Goal: Complete application form

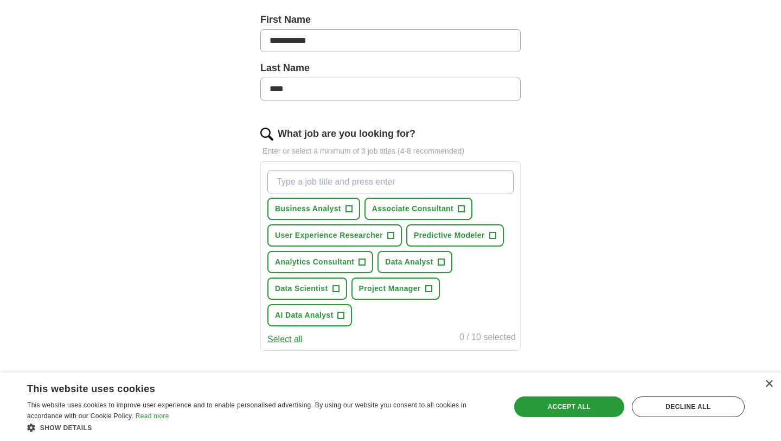
scroll to position [232, 0]
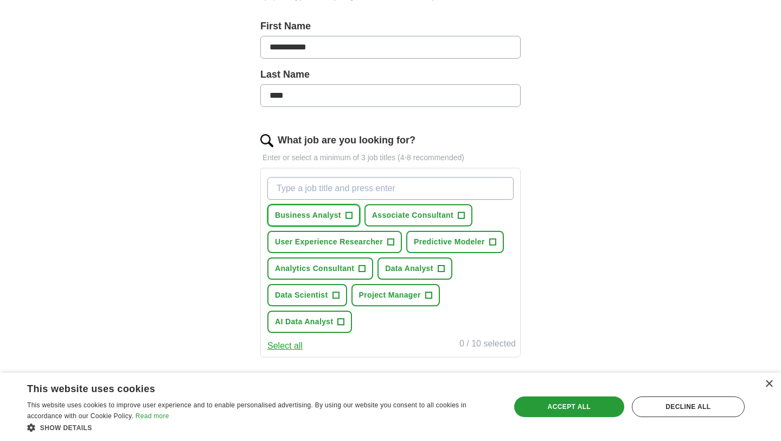
click at [301, 215] on span "Business Analyst" at bounding box center [308, 214] width 66 height 11
click at [419, 211] on span "Associate Consultant" at bounding box center [412, 214] width 81 height 11
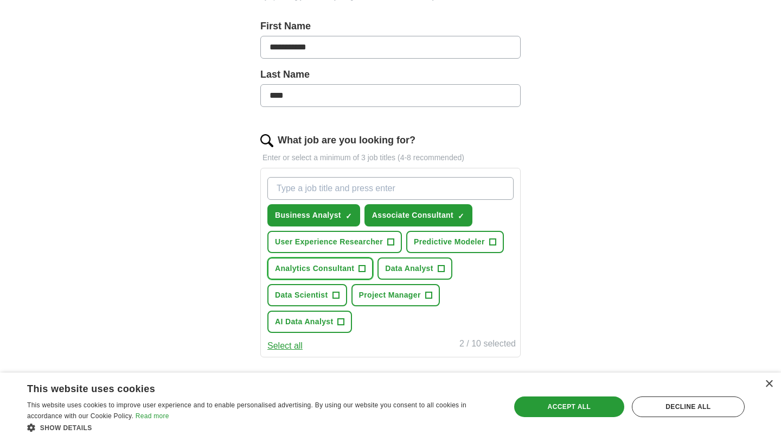
click at [333, 272] on span "Analytics Consultant" at bounding box center [314, 268] width 79 height 11
click at [412, 268] on span "Data Analyst" at bounding box center [409, 268] width 48 height 11
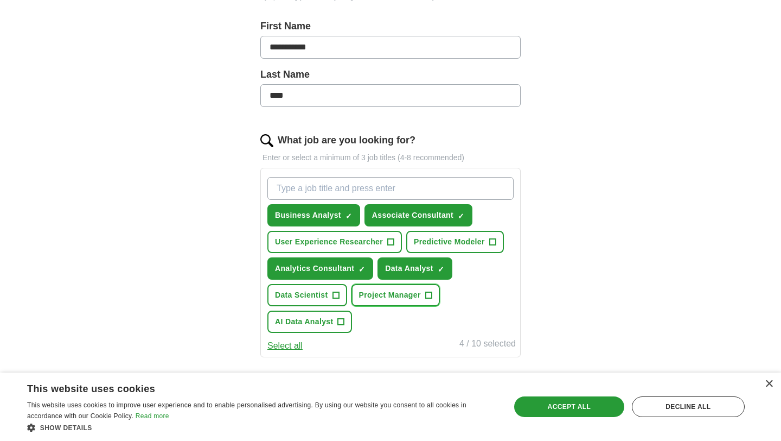
click at [387, 296] on span "Project Manager" at bounding box center [390, 294] width 62 height 11
click at [331, 319] on span "AI Data Analyst" at bounding box center [304, 321] width 58 height 11
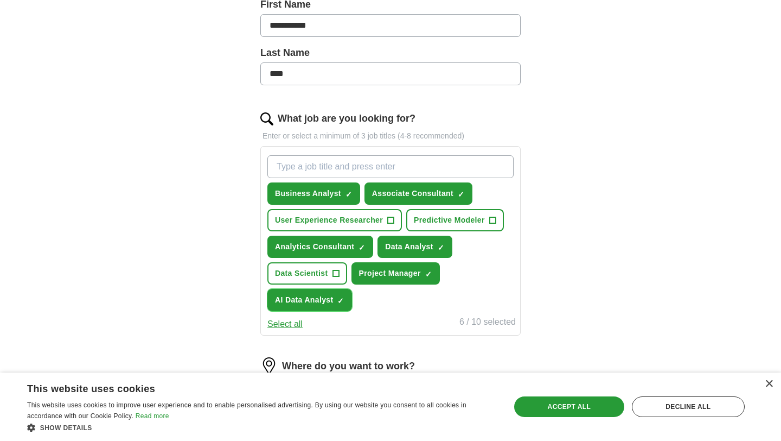
scroll to position [246, 0]
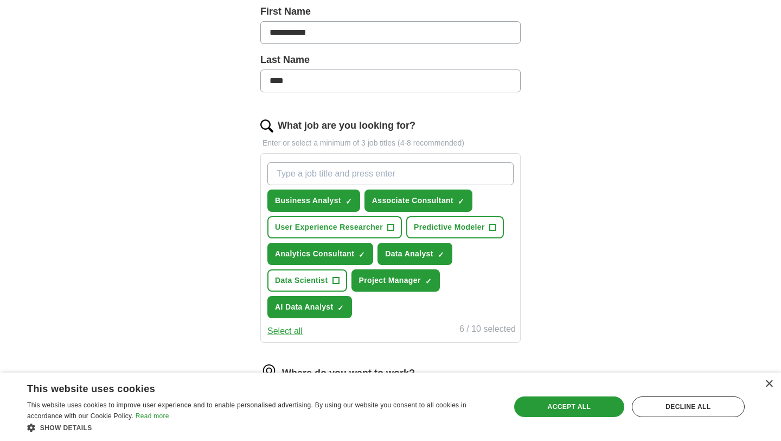
click at [319, 181] on input "What job are you looking for?" at bounding box center [391, 173] width 246 height 23
type input "d"
type input "a"
type input "Tech Associate"
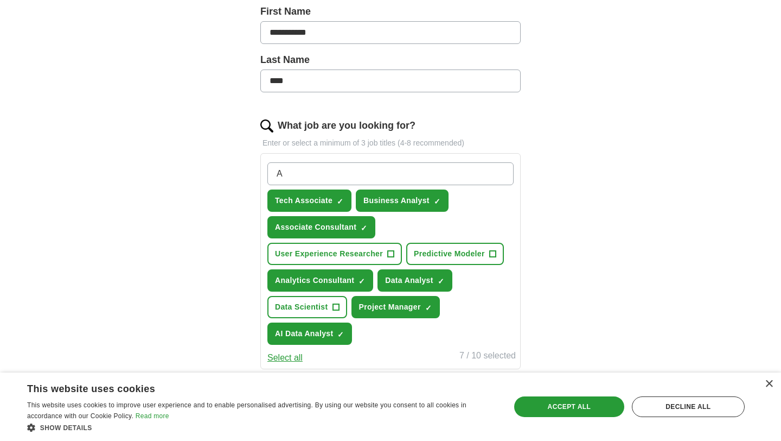
type input "AI"
click at [0, 0] on span "×" at bounding box center [0, 0] width 0 height 0
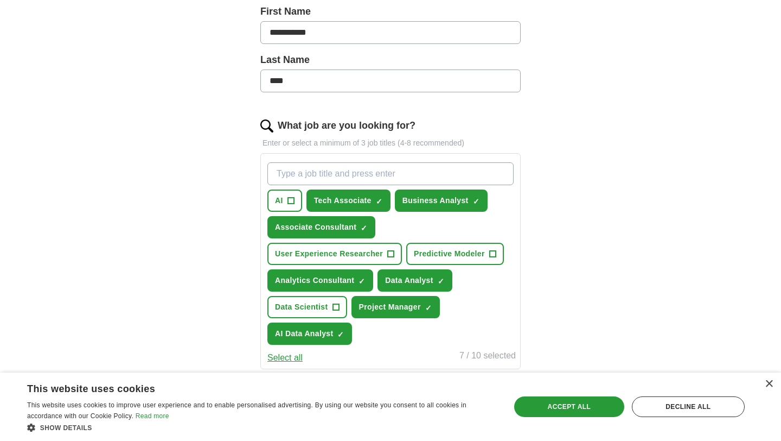
click at [291, 174] on input "What job are you looking for?" at bounding box center [391, 173] width 246 height 23
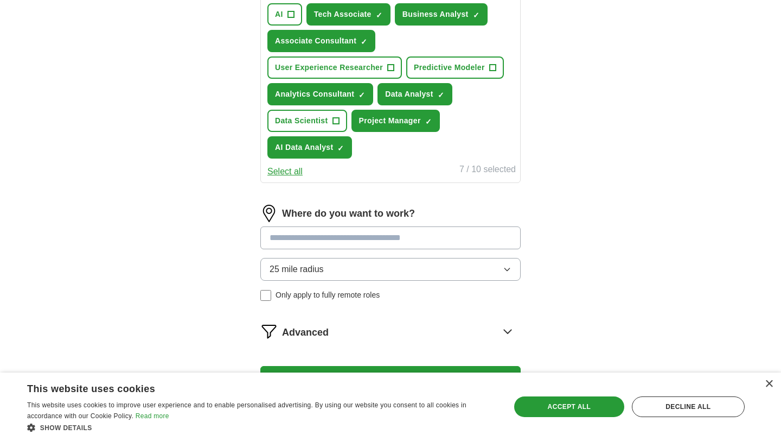
scroll to position [451, 0]
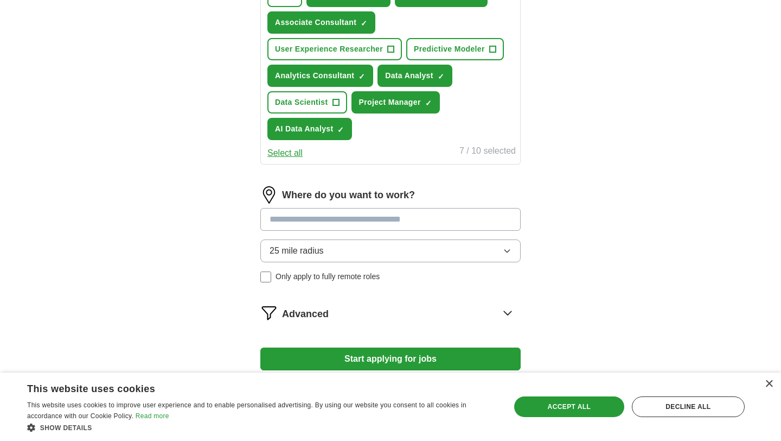
click at [764, 383] on div "×" at bounding box center [767, 384] width 14 height 8
click at [770, 383] on div "×" at bounding box center [769, 384] width 8 height 8
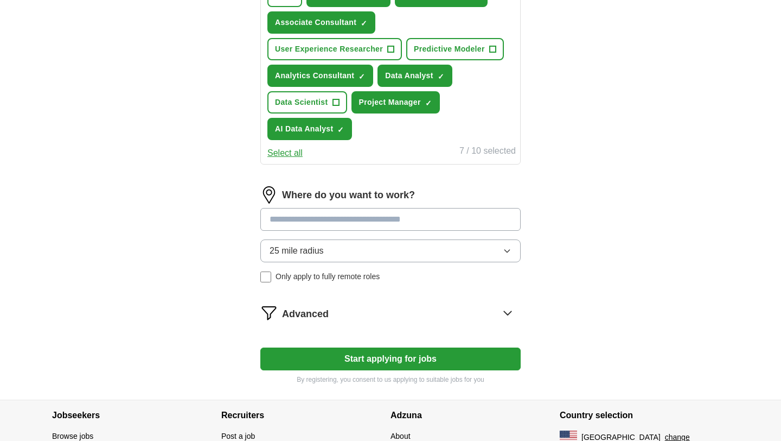
click at [473, 223] on input at bounding box center [390, 219] width 260 height 23
type input "*******"
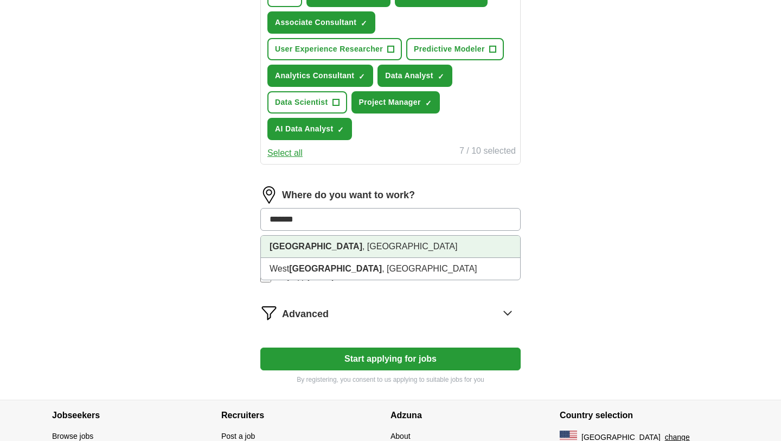
click at [423, 249] on li "[GEOGRAPHIC_DATA] , [GEOGRAPHIC_DATA]" at bounding box center [390, 247] width 259 height 22
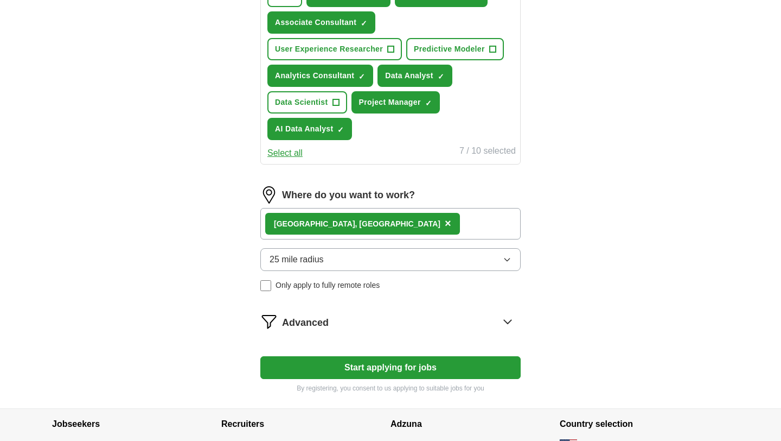
click at [418, 226] on div "[GEOGRAPHIC_DATA] , [GEOGRAPHIC_DATA] ×" at bounding box center [390, 223] width 260 height 31
click at [405, 221] on div "[GEOGRAPHIC_DATA] , [GEOGRAPHIC_DATA] ×" at bounding box center [390, 223] width 260 height 31
click at [497, 265] on button "25 mile radius" at bounding box center [390, 259] width 260 height 23
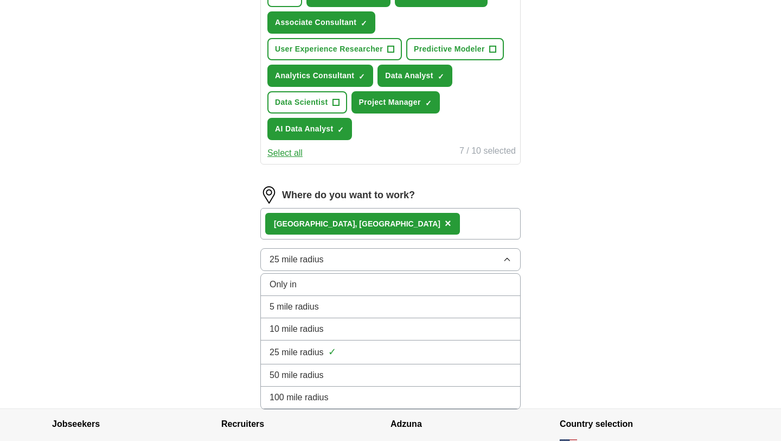
click at [405, 378] on div "50 mile radius" at bounding box center [391, 374] width 242 height 13
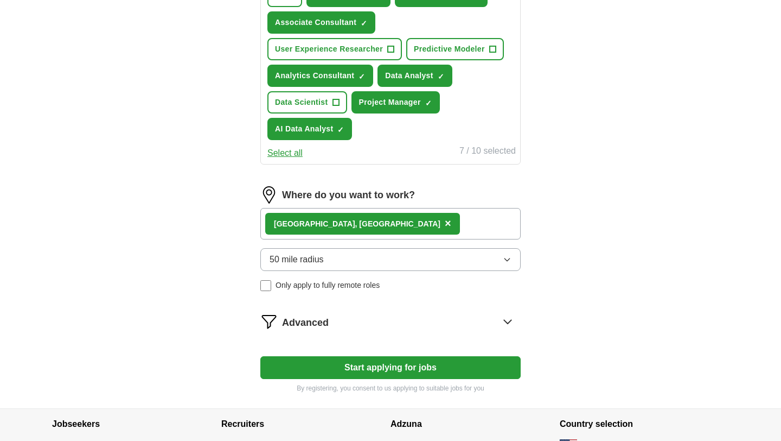
click at [394, 229] on div "[GEOGRAPHIC_DATA] , [GEOGRAPHIC_DATA] ×" at bounding box center [390, 223] width 260 height 31
click at [267, 196] on img at bounding box center [268, 194] width 17 height 17
click at [364, 218] on div "[GEOGRAPHIC_DATA] , [GEOGRAPHIC_DATA] ×" at bounding box center [390, 223] width 260 height 31
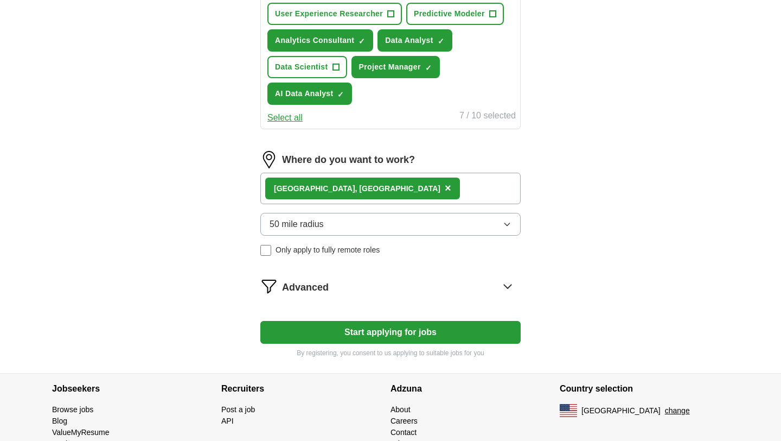
scroll to position [483, 0]
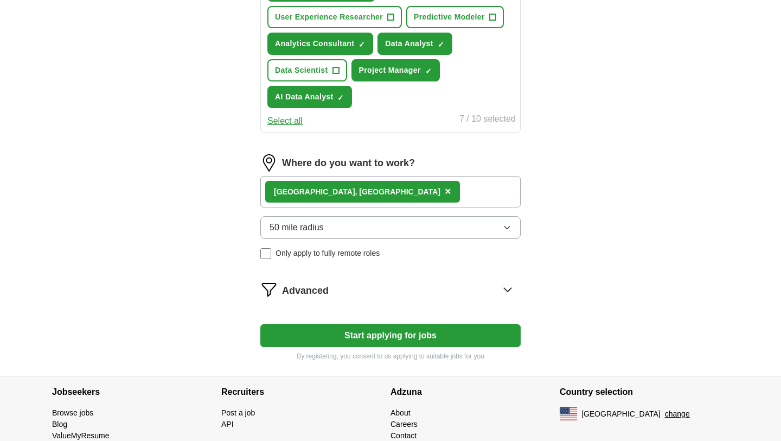
click at [418, 226] on button "50 mile radius" at bounding box center [390, 227] width 260 height 23
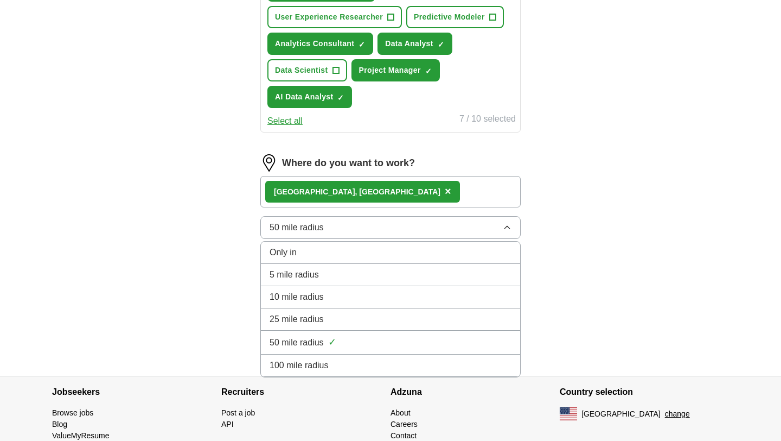
click at [367, 357] on li "100 mile radius" at bounding box center [390, 365] width 259 height 22
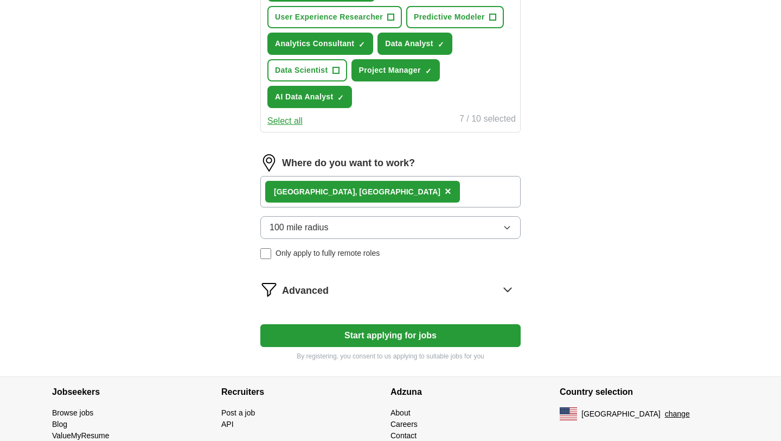
click at [396, 339] on button "Start applying for jobs" at bounding box center [390, 335] width 260 height 23
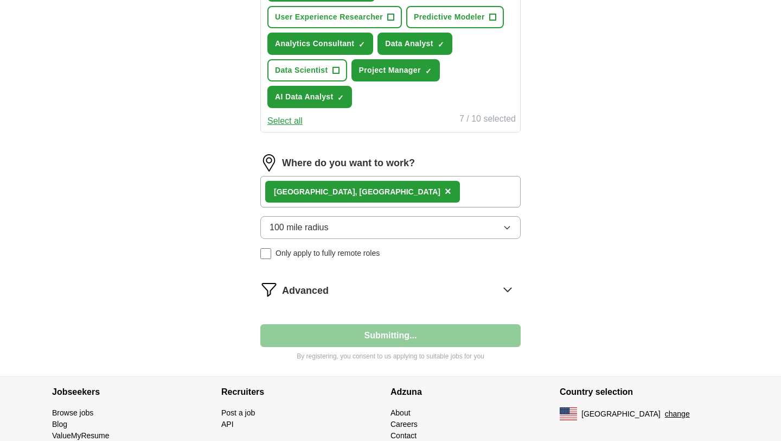
select select "**"
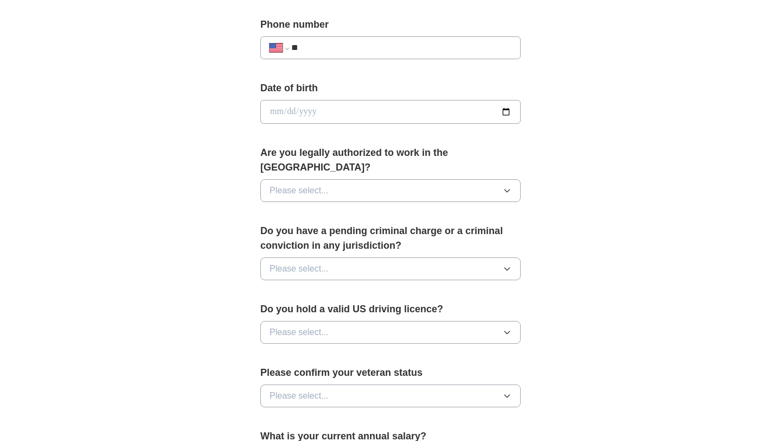
scroll to position [435, 0]
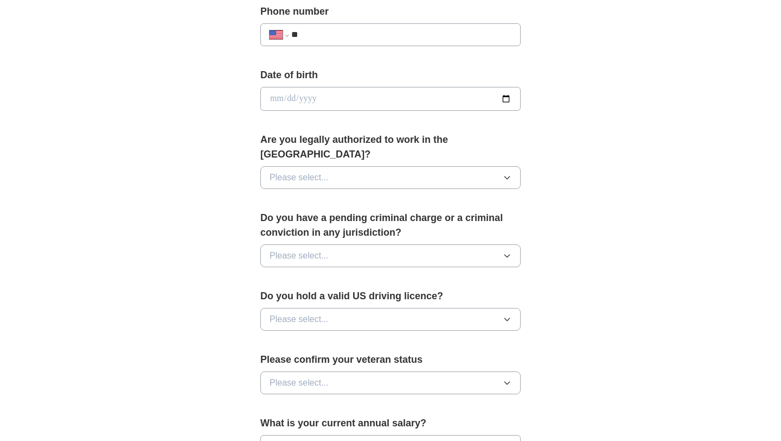
click at [499, 166] on button "Please select..." at bounding box center [390, 177] width 260 height 23
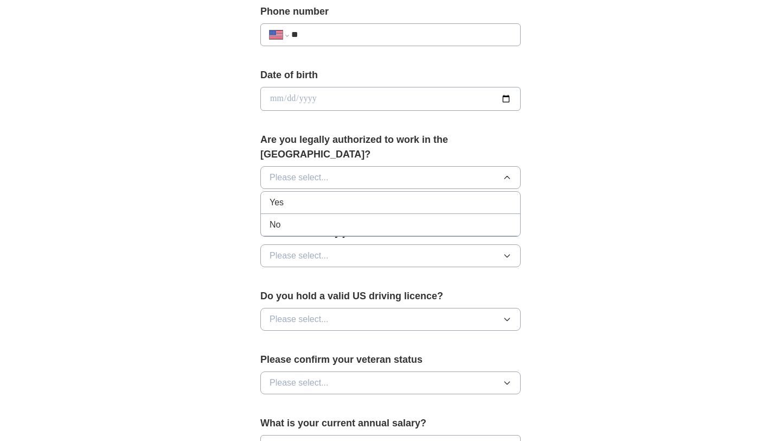
click at [433, 196] on div "Yes" at bounding box center [391, 202] width 242 height 13
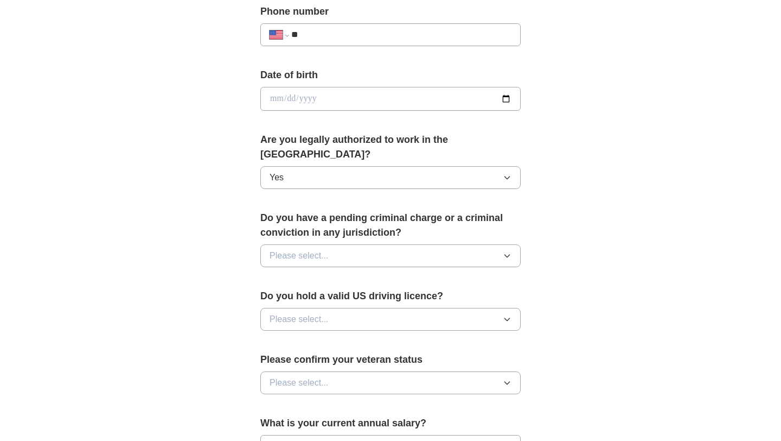
click at [506, 251] on icon "button" at bounding box center [507, 255] width 9 height 9
click at [459, 296] on div "No" at bounding box center [391, 302] width 242 height 13
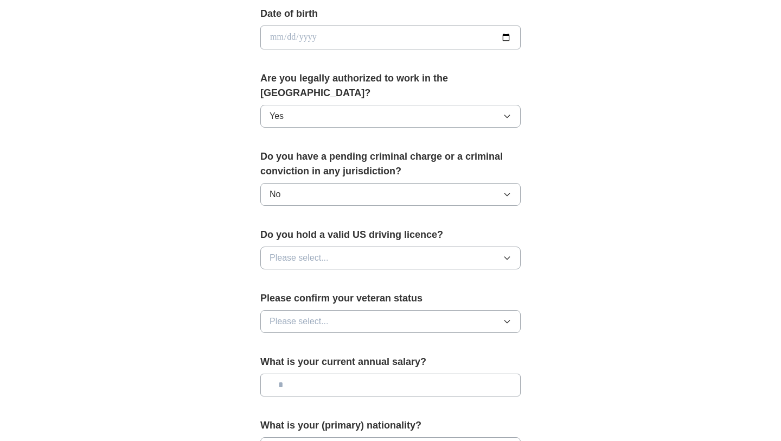
scroll to position [498, 0]
click at [503, 252] on icon "button" at bounding box center [507, 256] width 9 height 9
click at [472, 275] on div "Yes" at bounding box center [391, 281] width 242 height 13
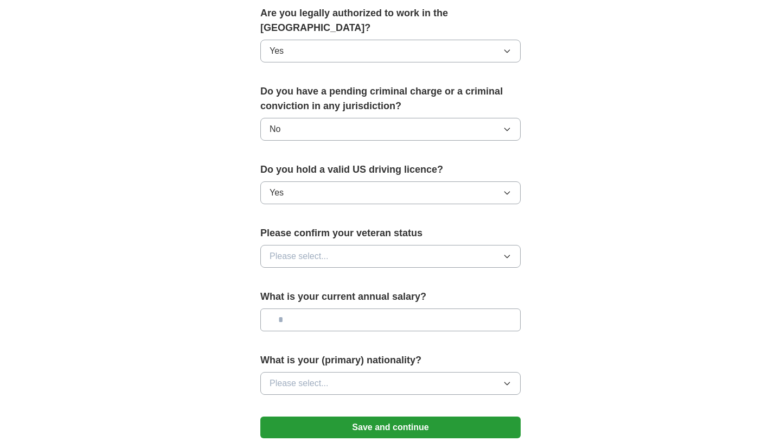
scroll to position [565, 0]
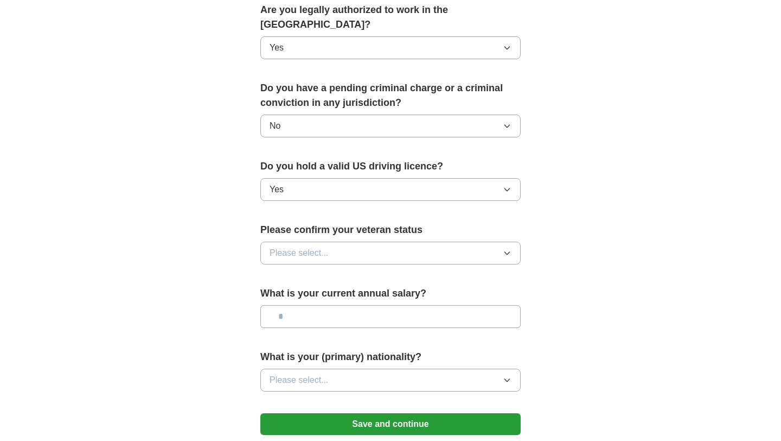
click at [511, 249] on icon "button" at bounding box center [507, 253] width 9 height 9
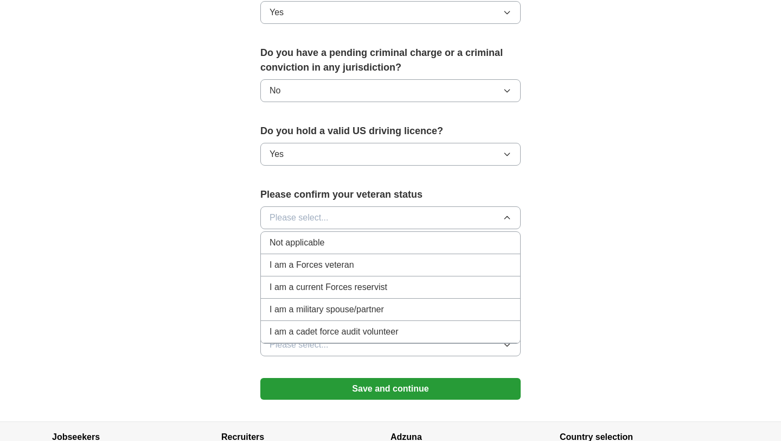
scroll to position [601, 0]
click at [411, 236] on div "Not applicable" at bounding box center [391, 242] width 242 height 13
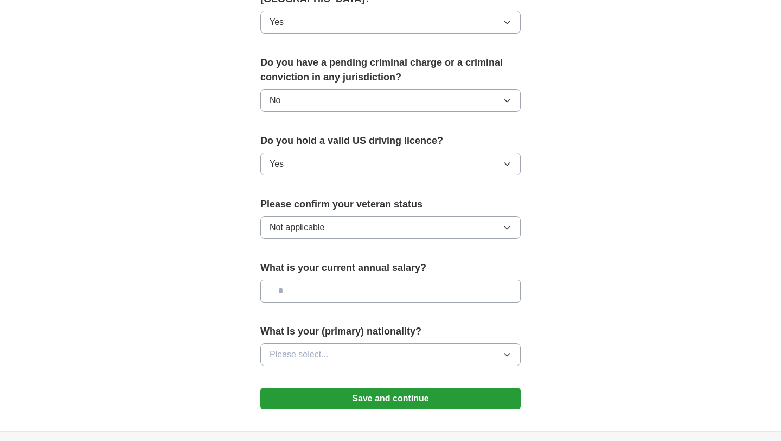
scroll to position [676, 0]
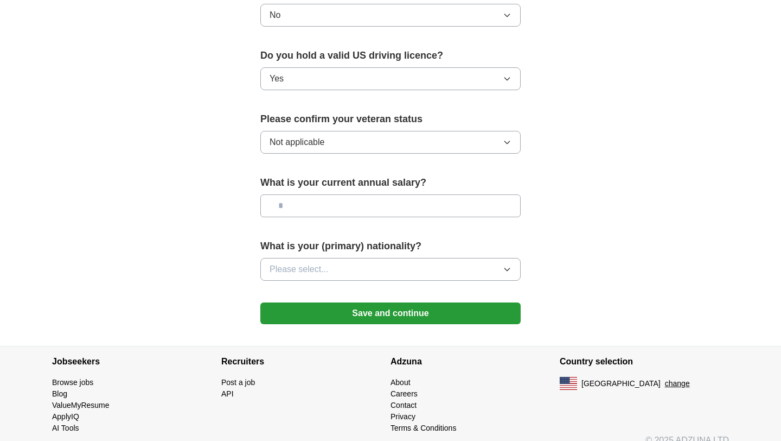
click at [452, 306] on button "Save and continue" at bounding box center [390, 313] width 260 height 22
